Goal: Information Seeking & Learning: Learn about a topic

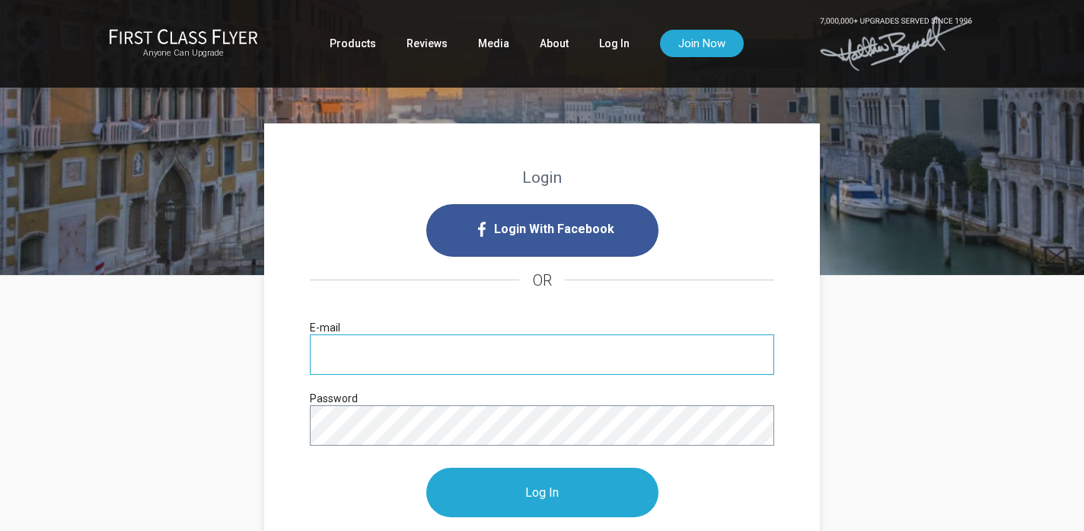
click at [422, 355] on input "E-mail" at bounding box center [542, 354] width 464 height 40
paste input "spiritdance8@hotmail.com"
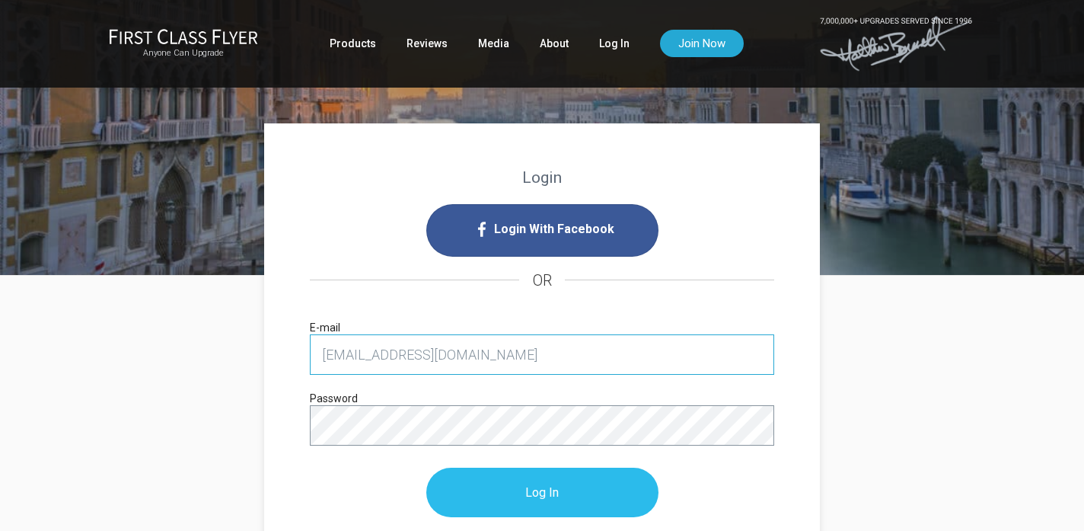
type input "spiritdance8@hotmail.com"
click at [536, 477] on input "Log In" at bounding box center [542, 491] width 232 height 49
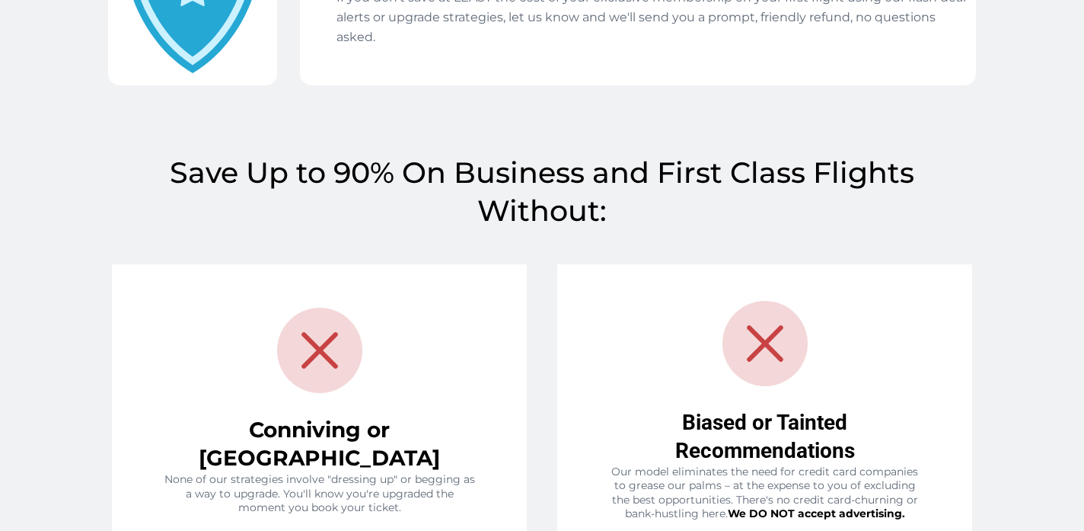
scroll to position [1317, 0]
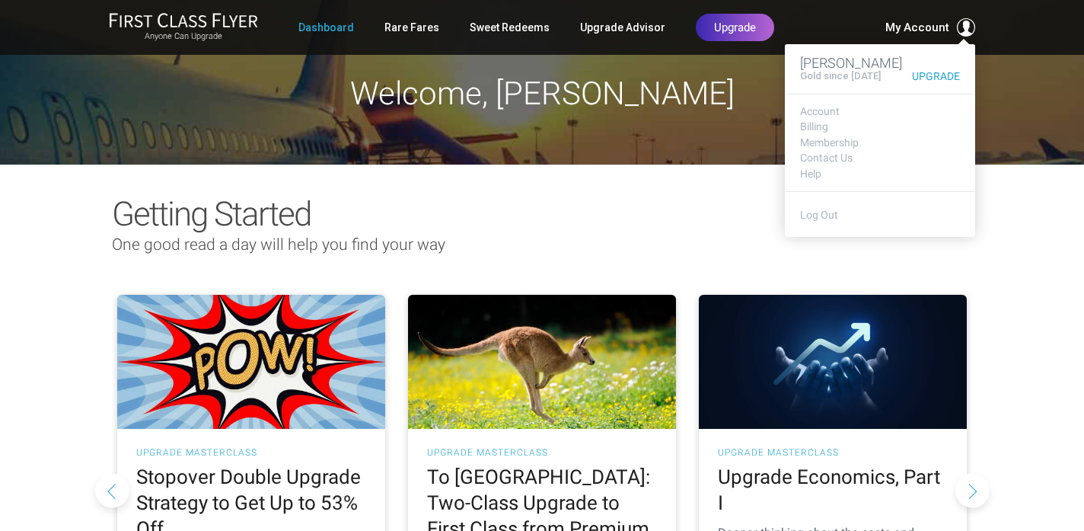
click at [911, 27] on span "My Account" at bounding box center [917, 27] width 64 height 18
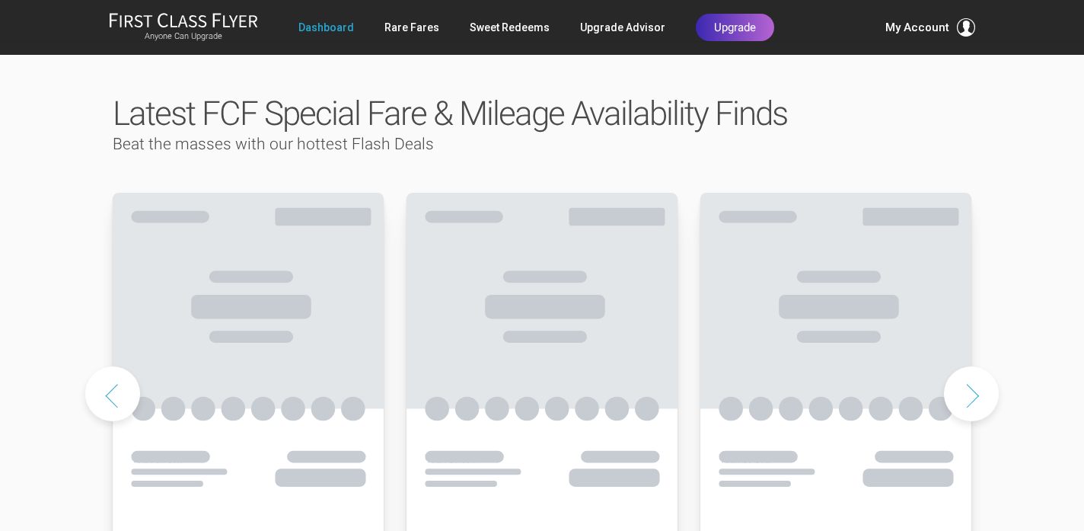
scroll to position [730, 0]
click at [158, 257] on use at bounding box center [248, 392] width 271 height 396
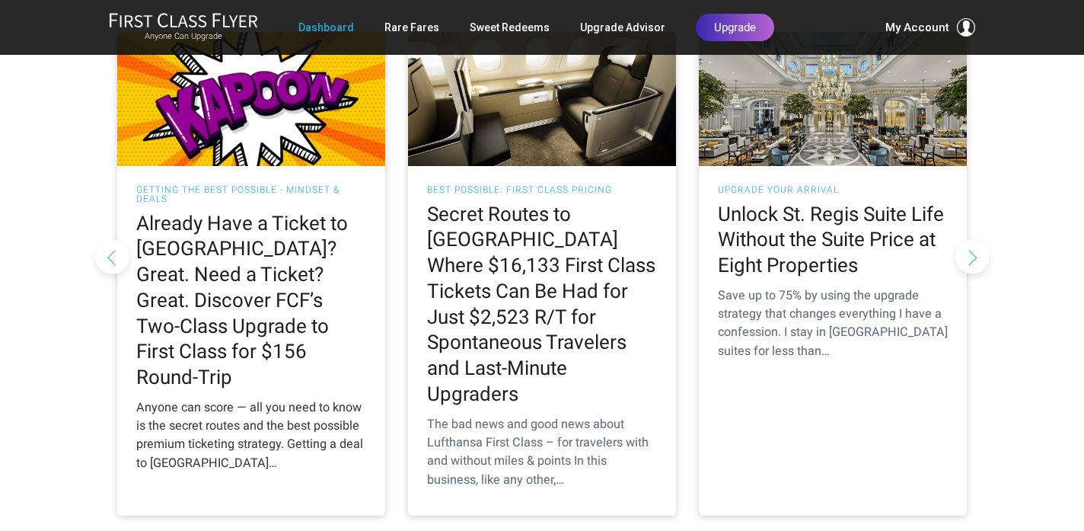
scroll to position [1497, 0]
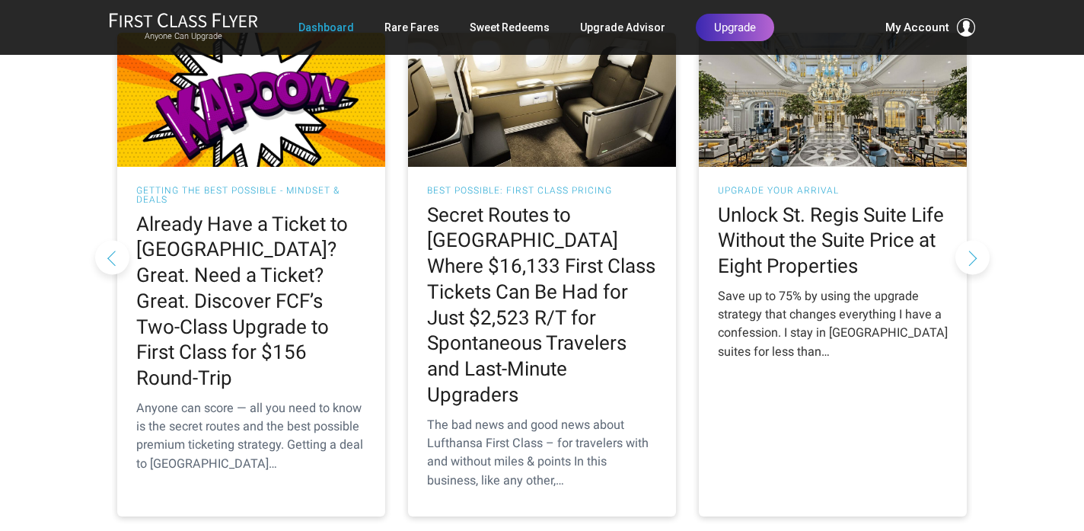
click at [796, 203] on h2 "Unlock St. Regis Suite Life Without the Suite Price at Eight Properties" at bounding box center [833, 241] width 230 height 77
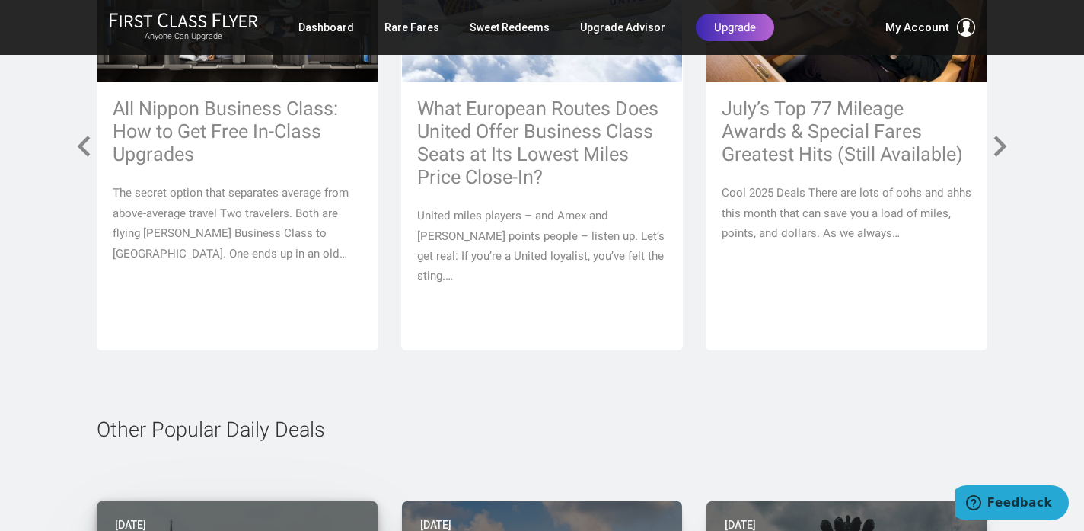
scroll to position [6681, 0]
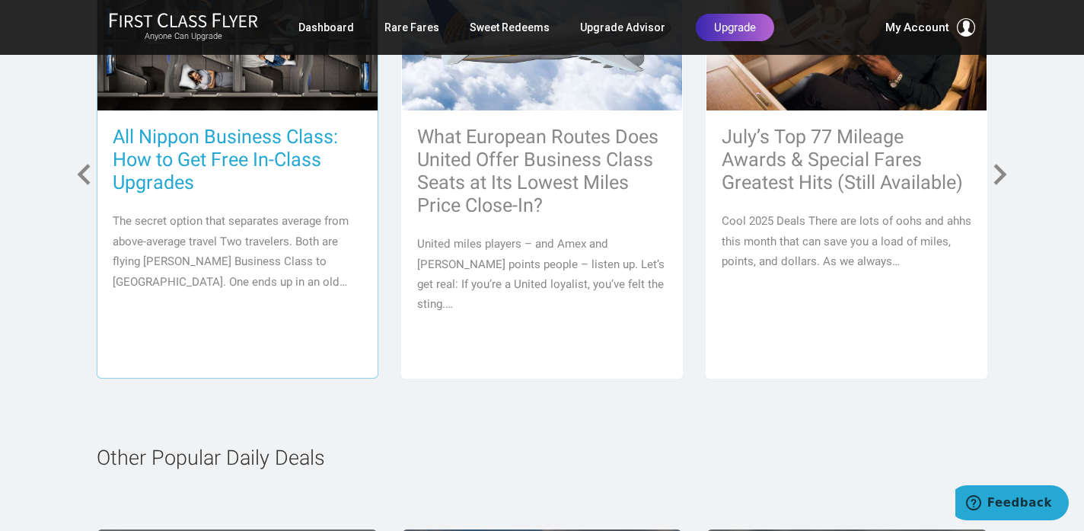
click at [239, 242] on p "The secret option that separates average from above-average travel Two traveler…" at bounding box center [238, 251] width 250 height 81
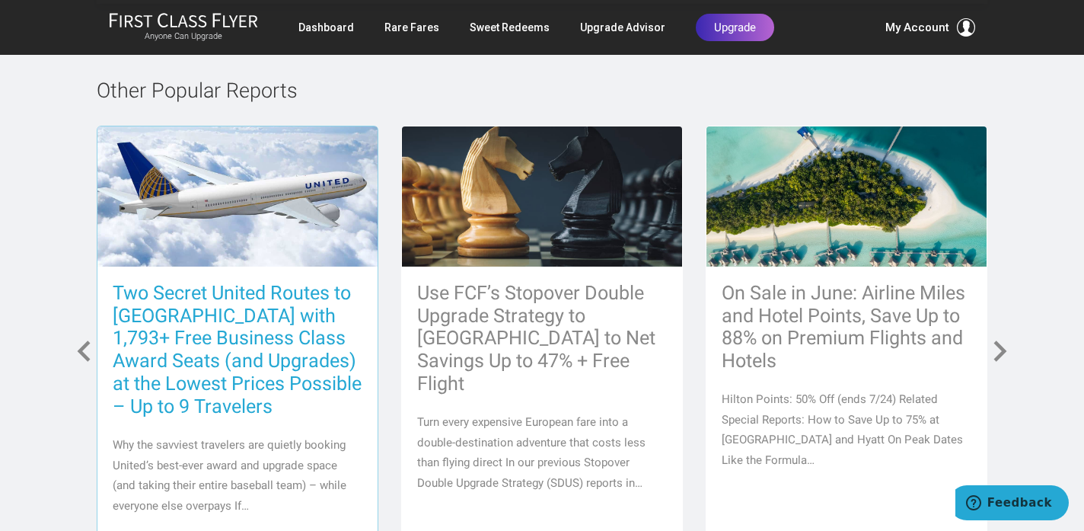
scroll to position [7765, 0]
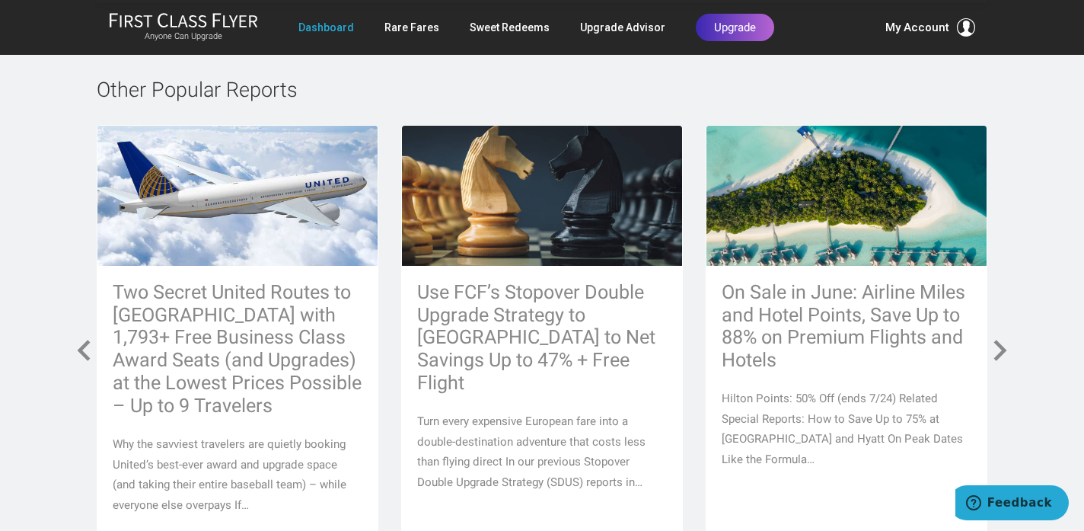
click at [335, 24] on link "Dashboard" at bounding box center [326, 27] width 56 height 27
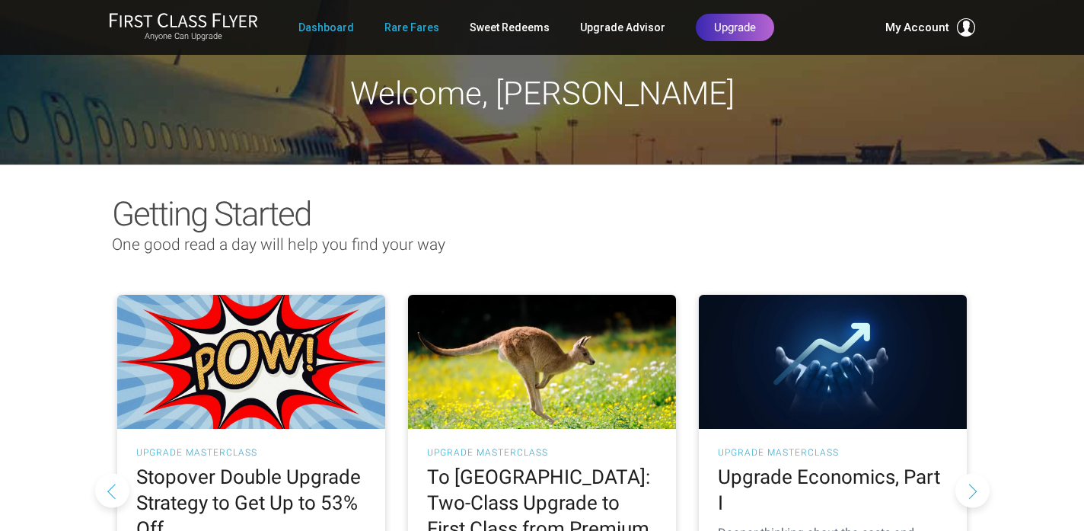
click at [423, 26] on link "Rare Fares" at bounding box center [411, 27] width 55 height 27
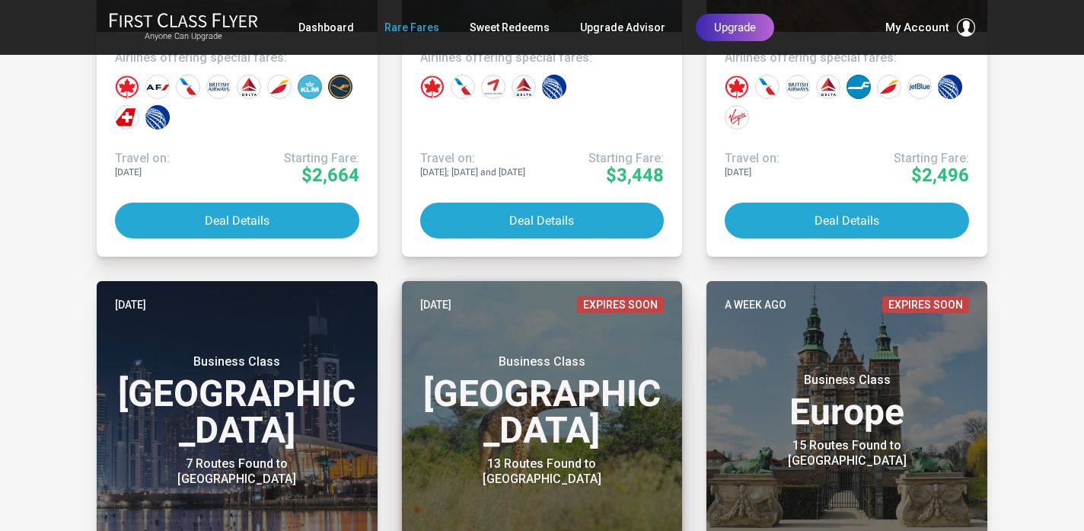
scroll to position [614, 0]
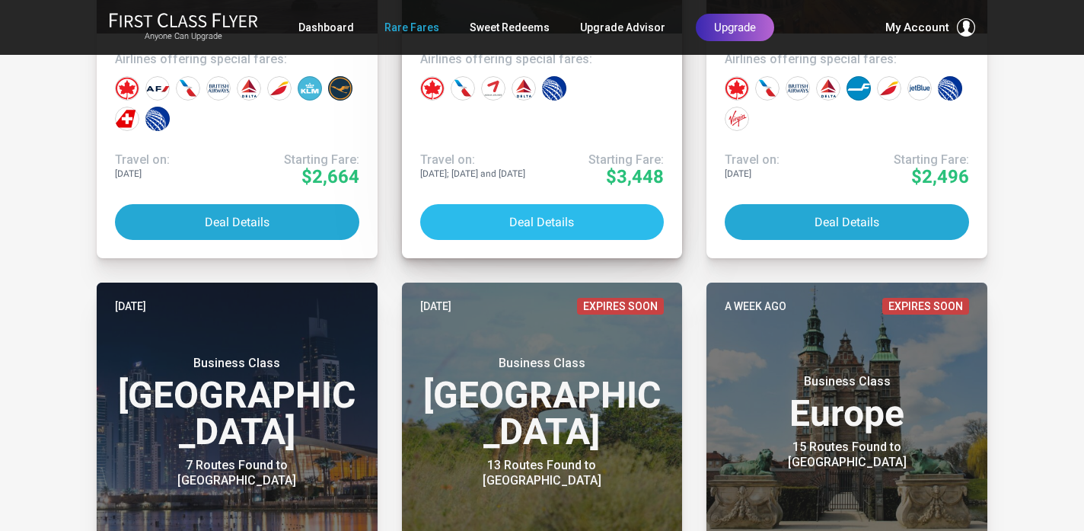
click at [547, 222] on button "Deal Details" at bounding box center [542, 222] width 244 height 36
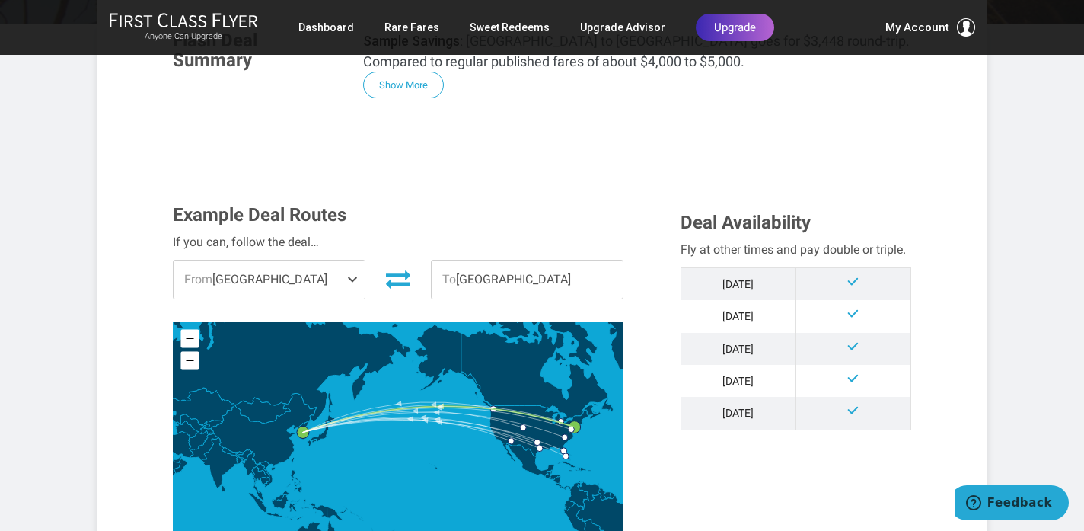
scroll to position [296, 0]
click at [343, 278] on span "From Philadelphia" at bounding box center [269, 279] width 191 height 38
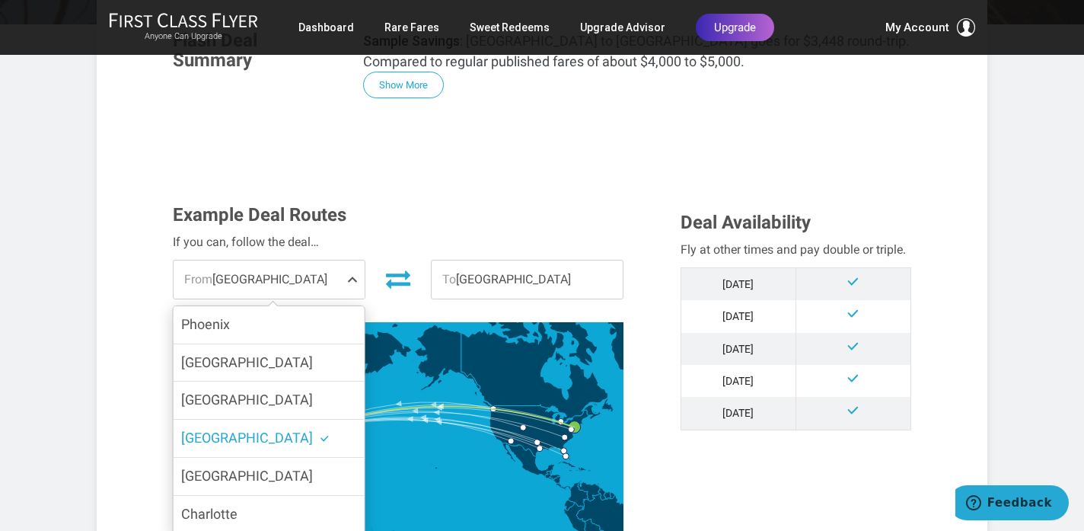
scroll to position [0, 0]
click at [502, 190] on section "Example Deal Routes If you can, follow the deal… From Philadelphia Phoenix Dall…" at bounding box center [542, 388] width 769 height 396
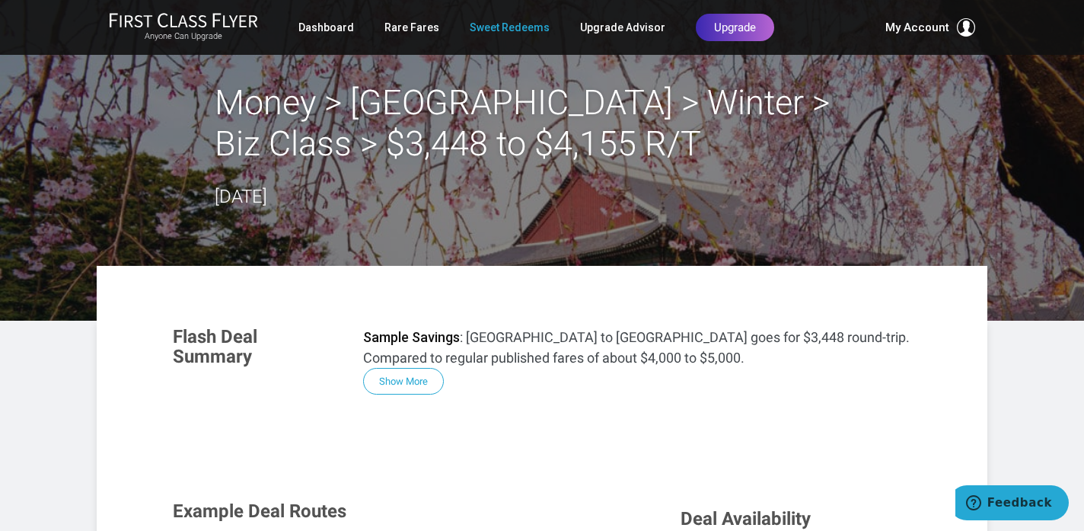
click at [505, 27] on link "Sweet Redeems" at bounding box center [510, 27] width 80 height 27
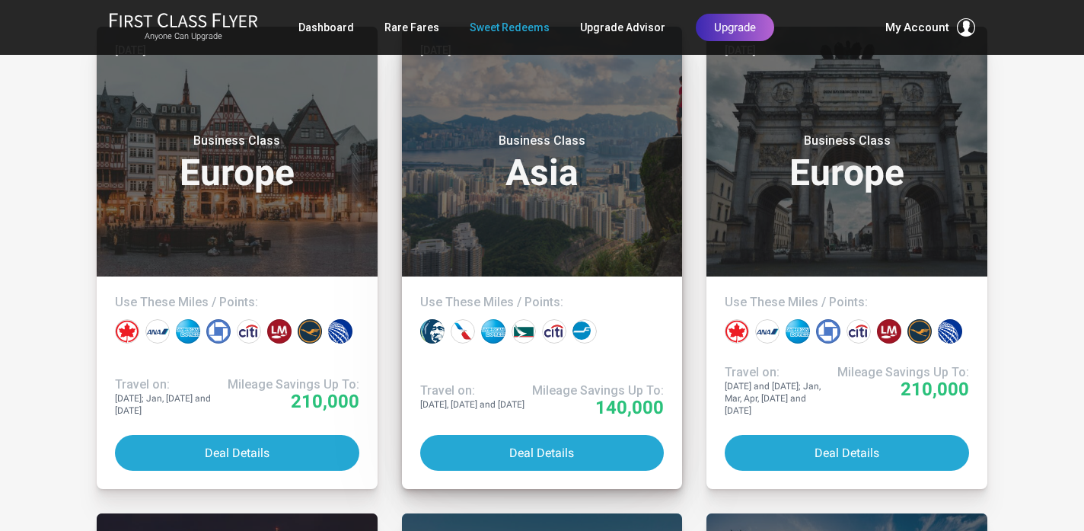
scroll to position [365, 0]
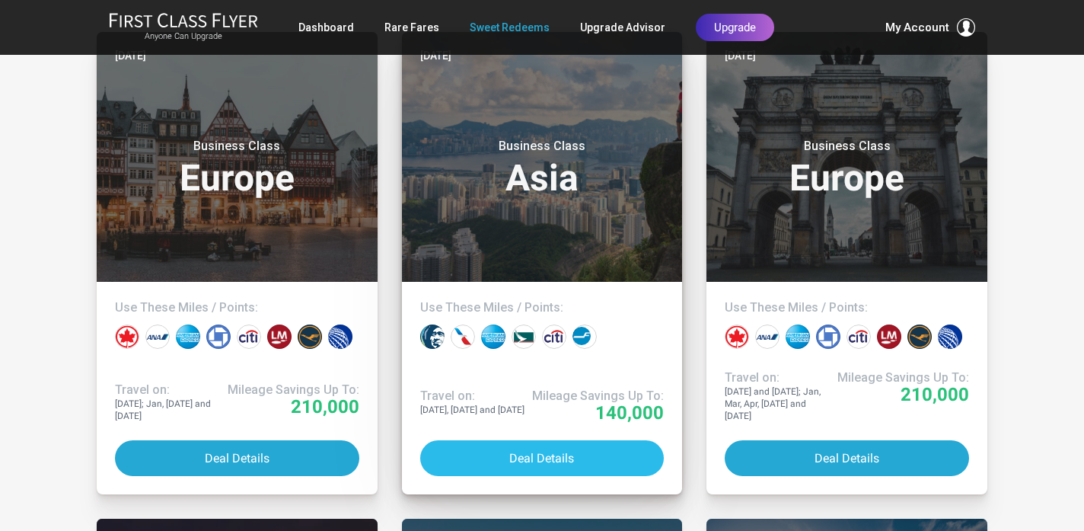
click at [534, 464] on button "Deal Details" at bounding box center [542, 458] width 244 height 36
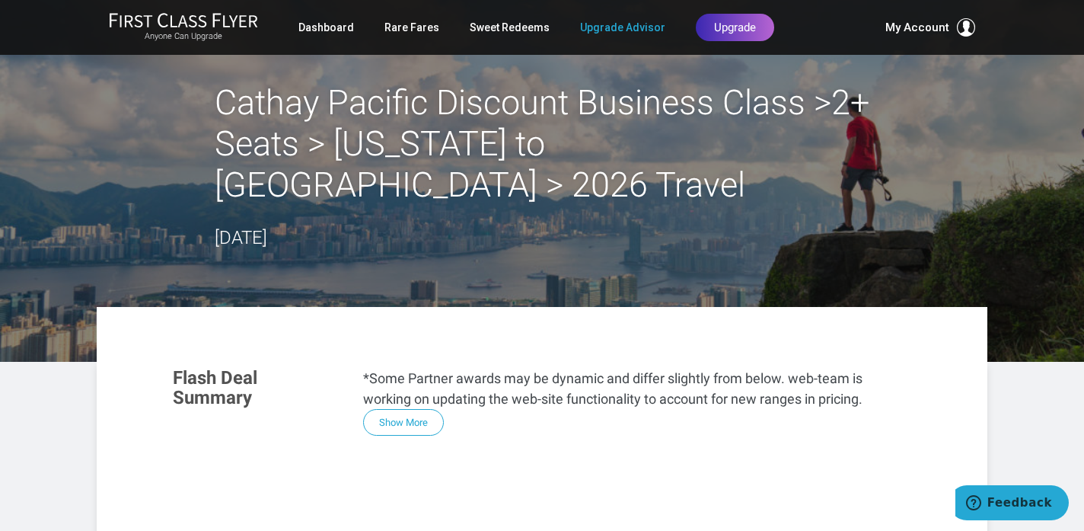
click at [619, 27] on link "Upgrade Advisor" at bounding box center [622, 27] width 85 height 27
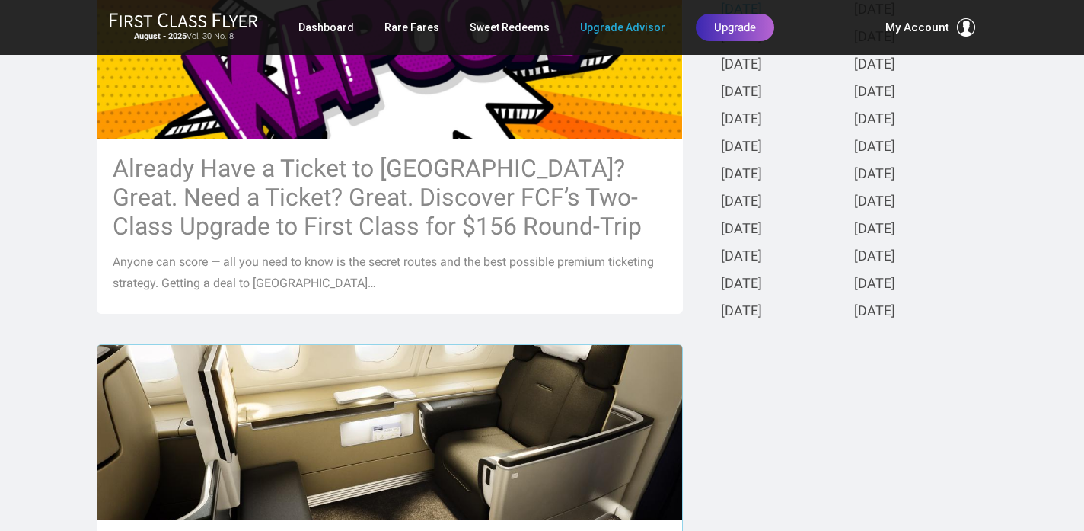
scroll to position [415, 0]
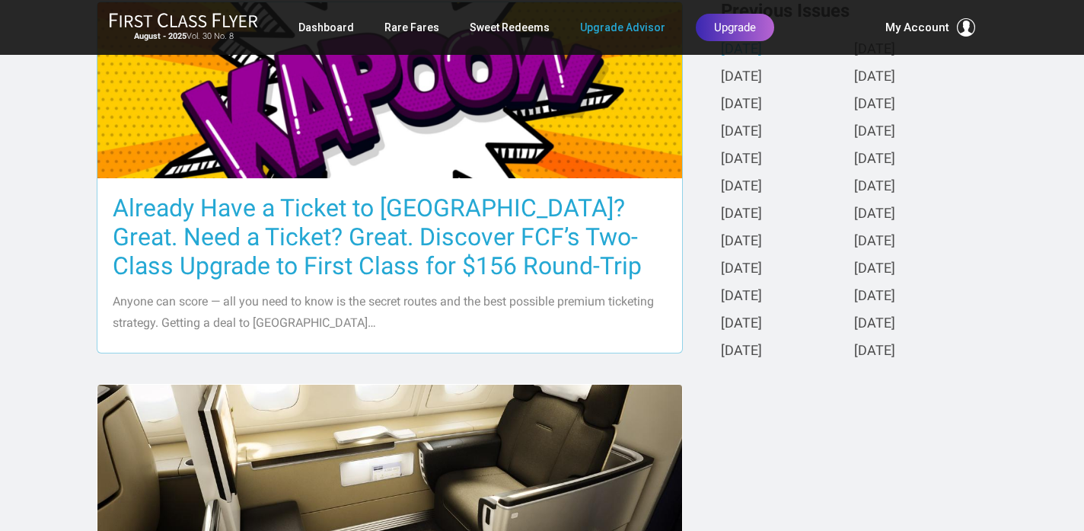
click at [410, 246] on h3 "Already Have a Ticket to [GEOGRAPHIC_DATA]? Great. Need a Ticket? Great. Discov…" at bounding box center [390, 236] width 554 height 87
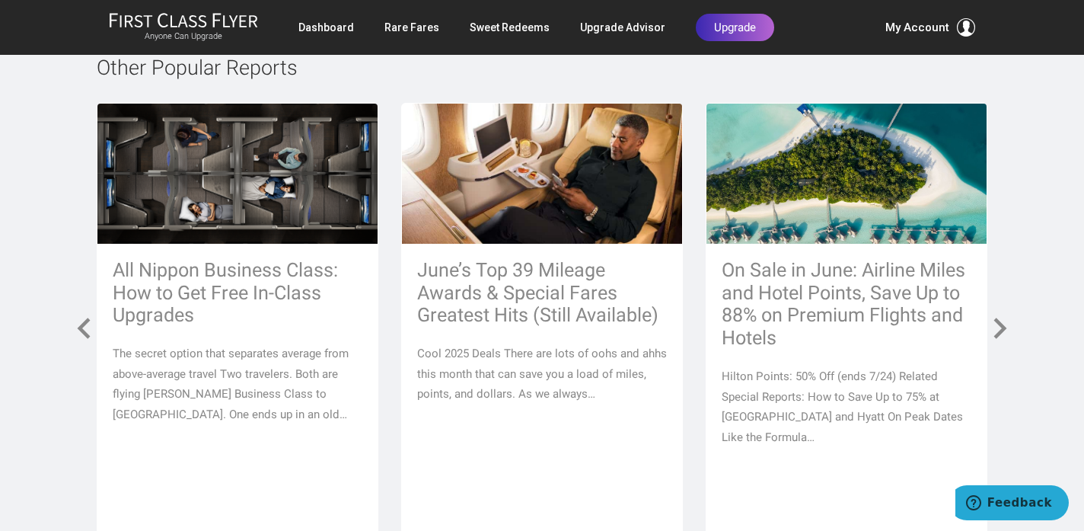
scroll to position [10376, 0]
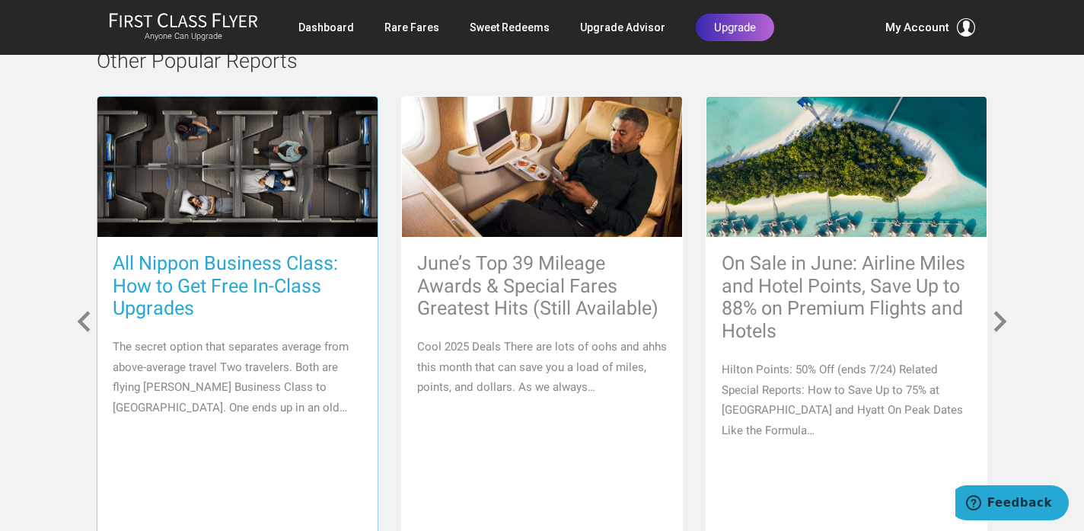
click at [225, 252] on h3 "All Nippon Business Class: How to Get Free In-Class Upgrades" at bounding box center [238, 286] width 250 height 69
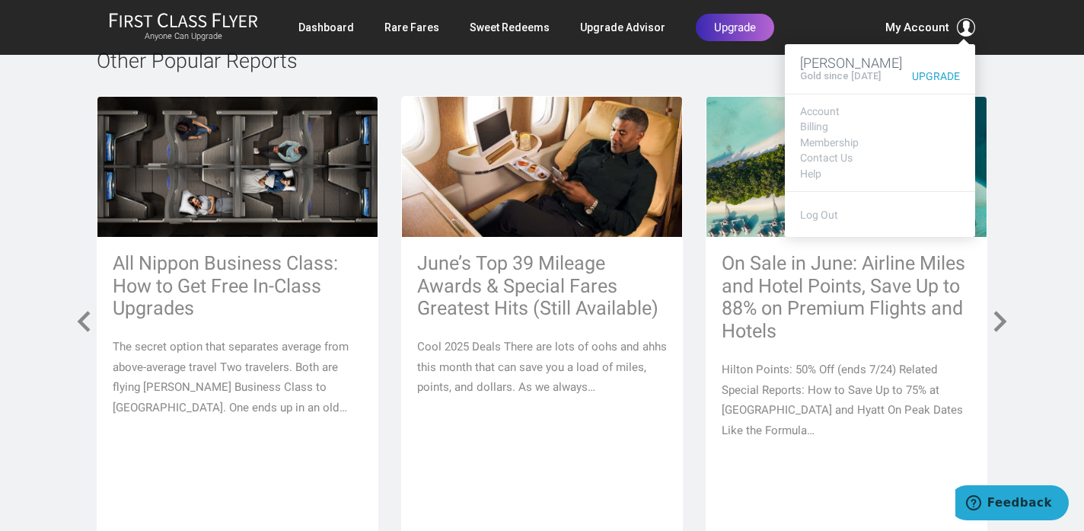
click at [927, 29] on span "My Account" at bounding box center [917, 27] width 64 height 18
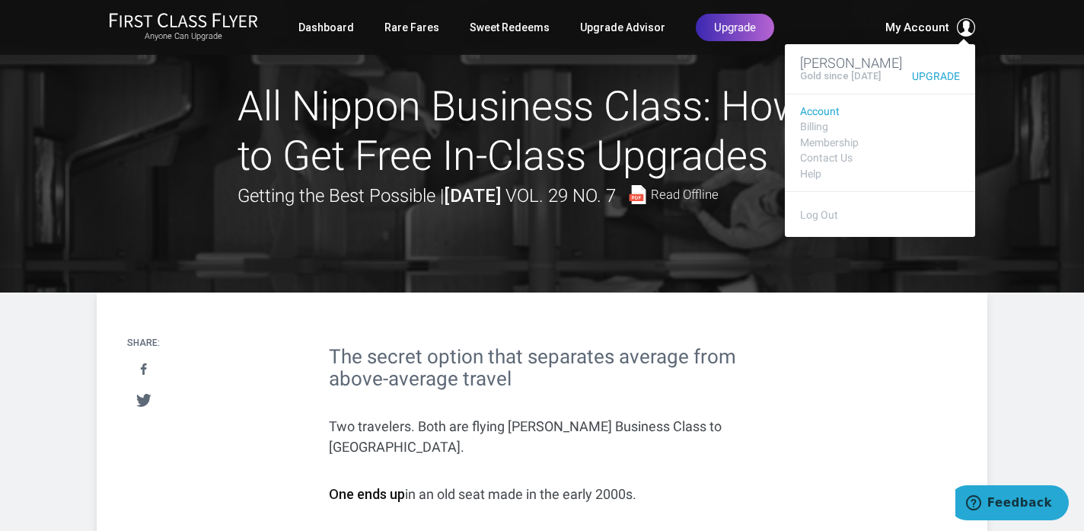
click at [835, 107] on link "Account" at bounding box center [880, 111] width 160 height 11
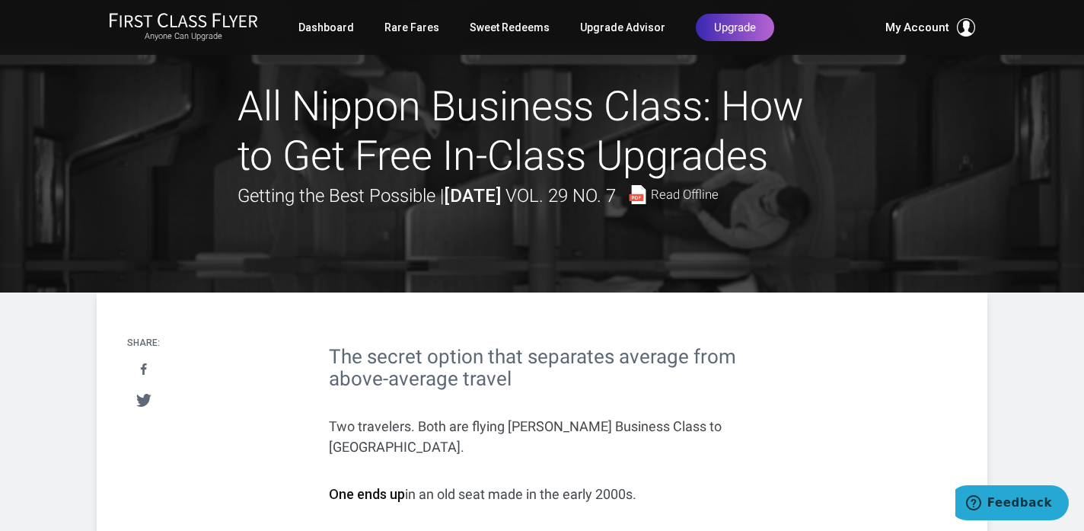
click at [598, 109] on h1 "All Nippon Business Class: How to Get Free In-Class Upgrades" at bounding box center [542, 131] width 609 height 99
